Goal: Use online tool/utility: Utilize a website feature to perform a specific function

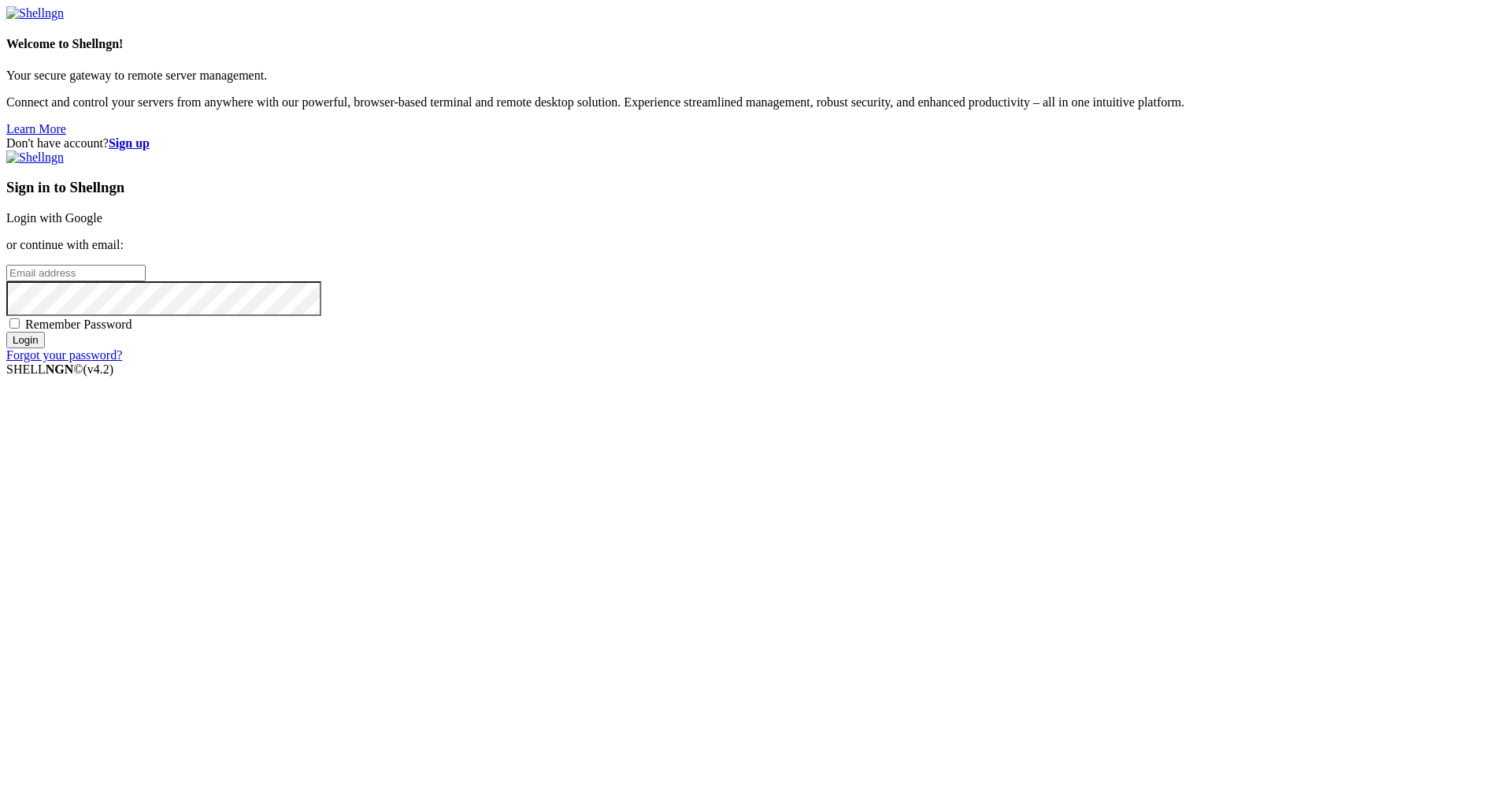
click at [102, 225] on link "Login with Google" at bounding box center [54, 218] width 96 height 13
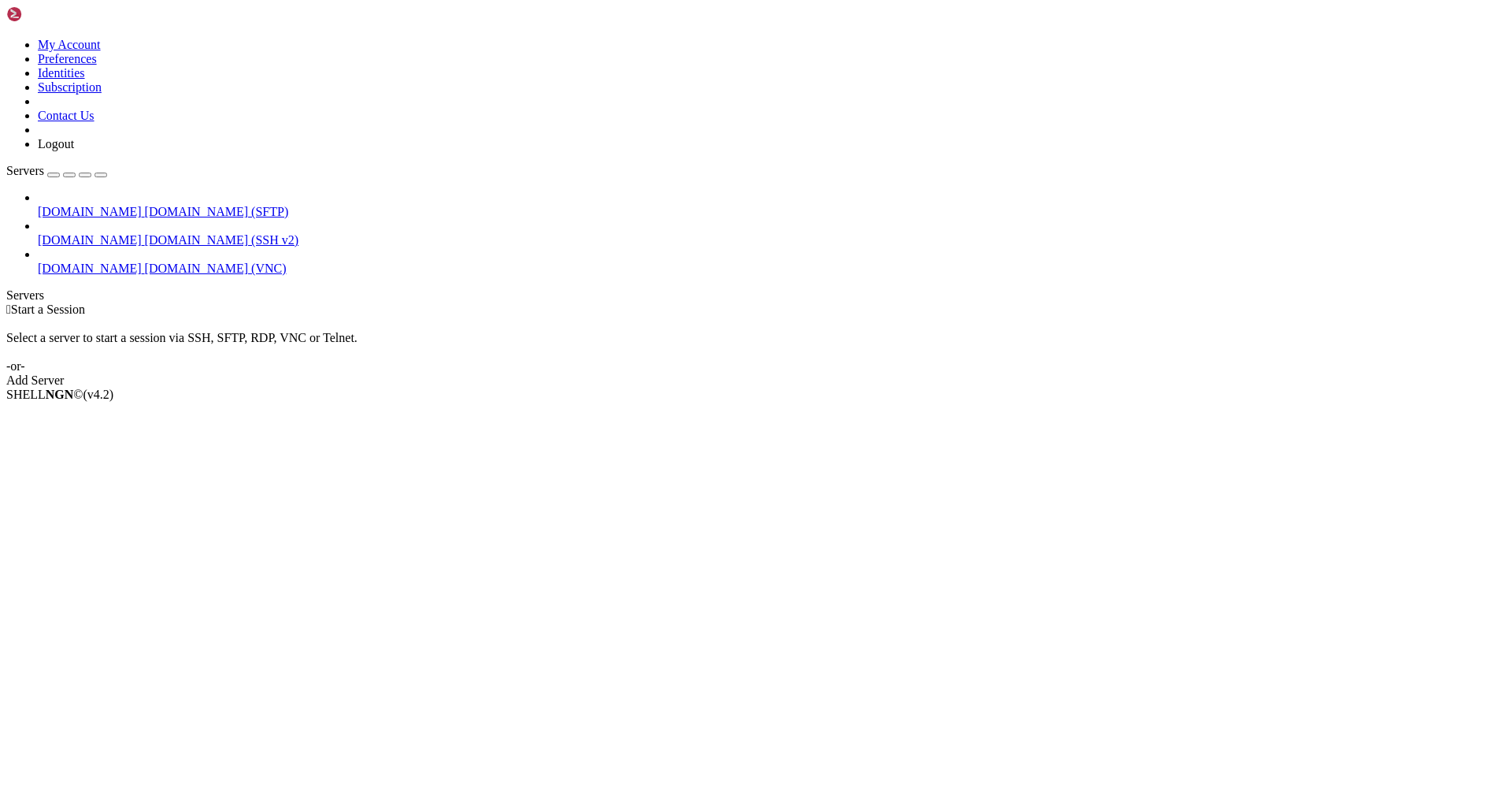
click at [145, 261] on span "[DOMAIN_NAME] (VNC)" at bounding box center [216, 268] width 141 height 13
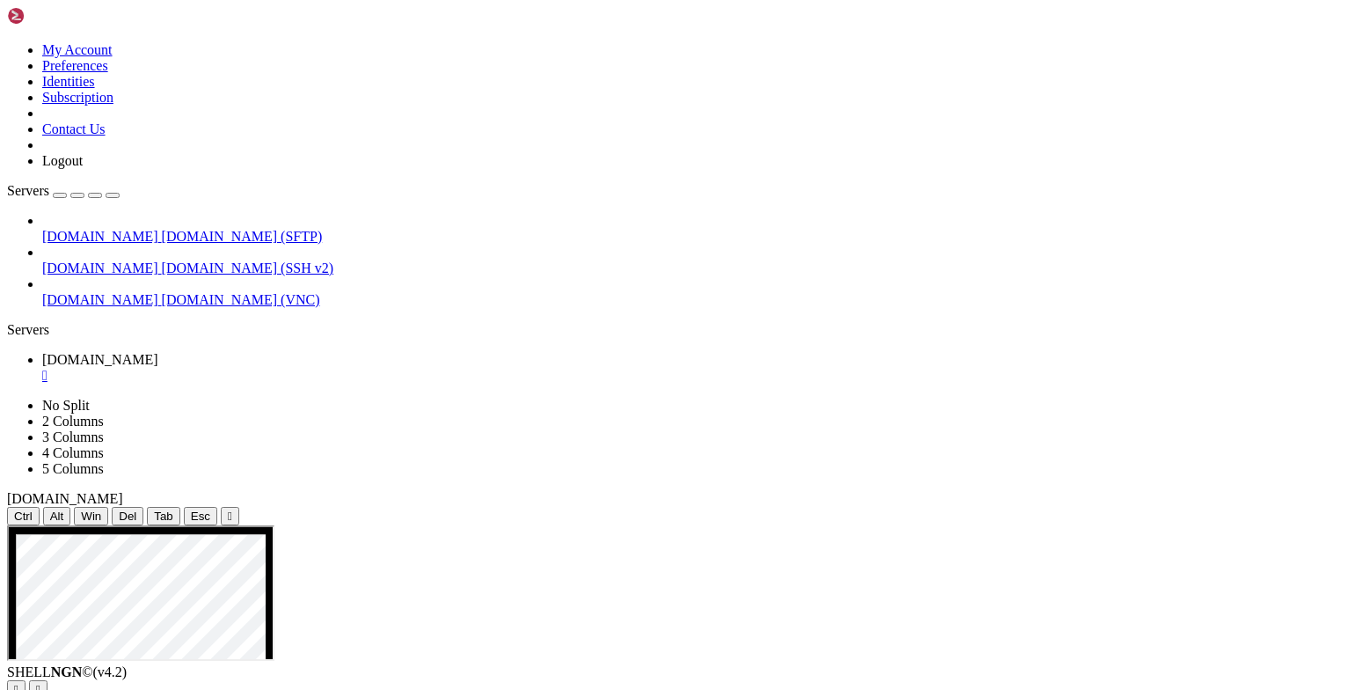
drag, startPoint x: 411, startPoint y: 56, endPoint x: 412, endPoint y: 81, distance: 24.6
click at [232, 509] on div "" at bounding box center [230, 515] width 4 height 13
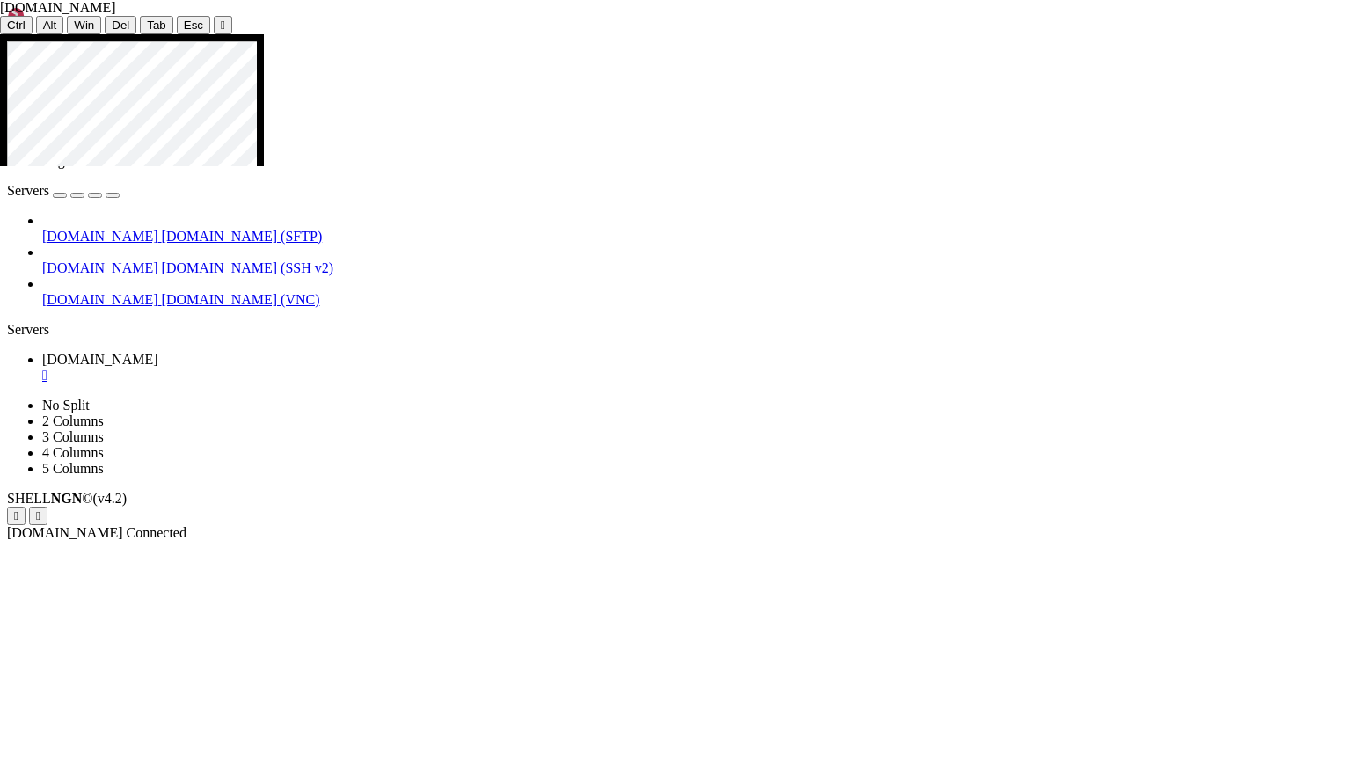
drag, startPoint x: 665, startPoint y: 355, endPoint x: 797, endPoint y: 287, distance: 148.3
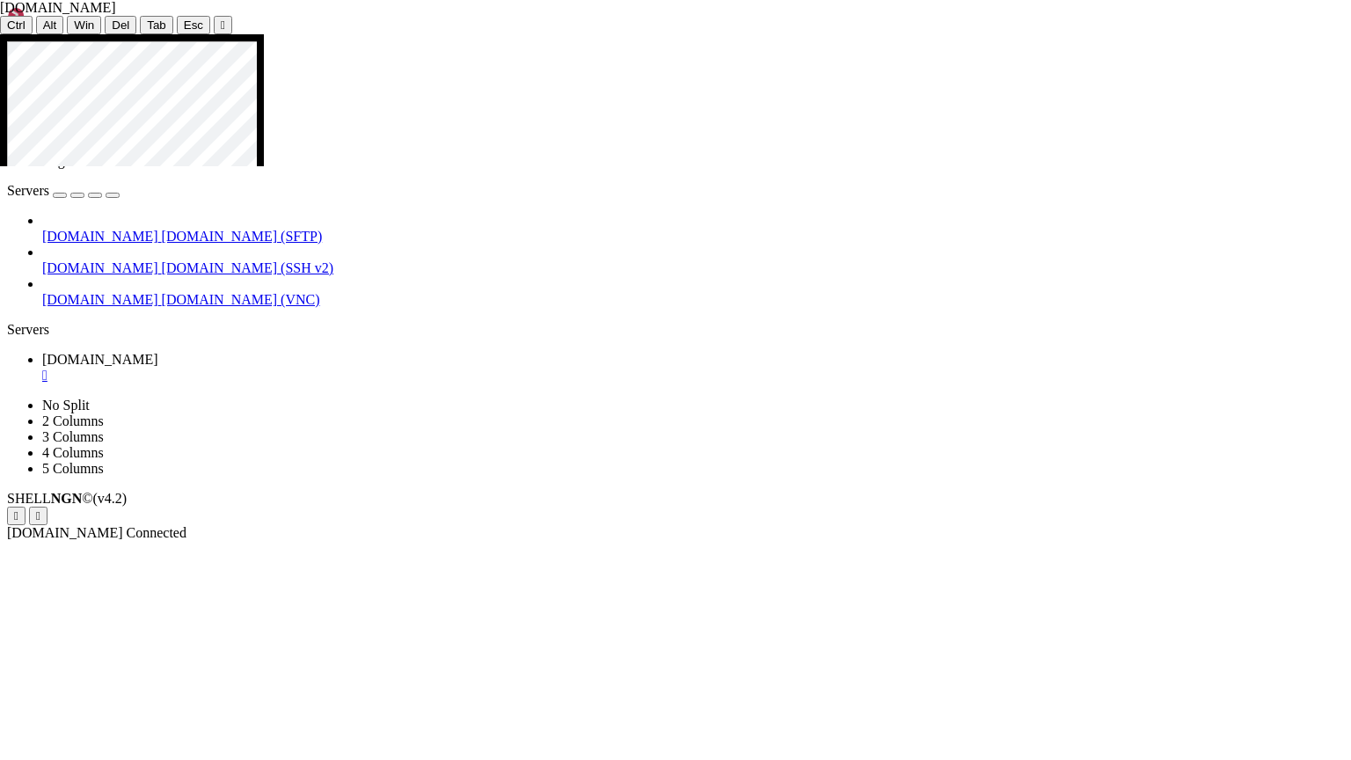
drag, startPoint x: 653, startPoint y: 219, endPoint x: 798, endPoint y: 221, distance: 145.2
